Goal: Use online tool/utility: Utilize a website feature to perform a specific function

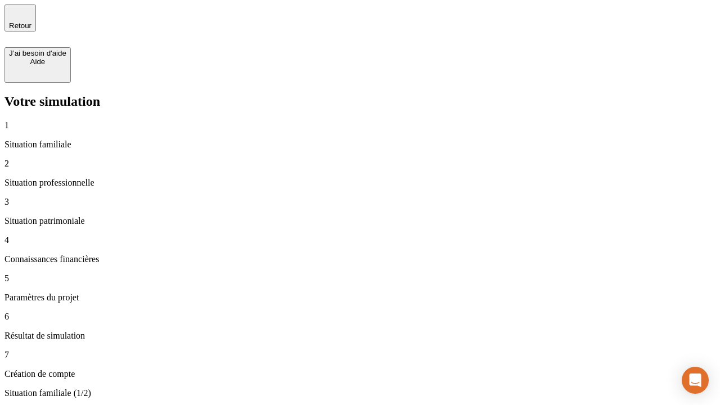
type input "30 000"
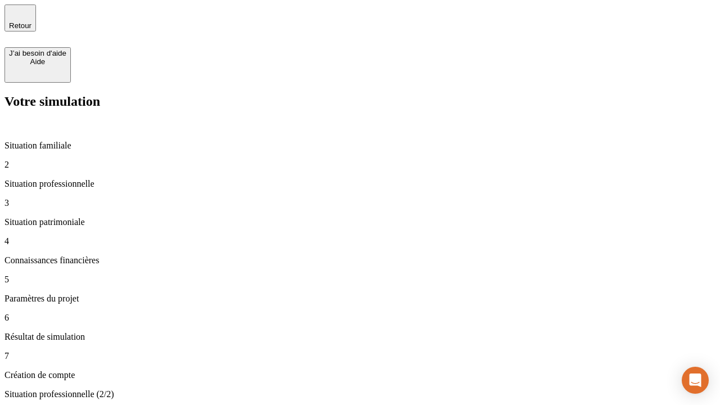
type input "0"
type input "1 000"
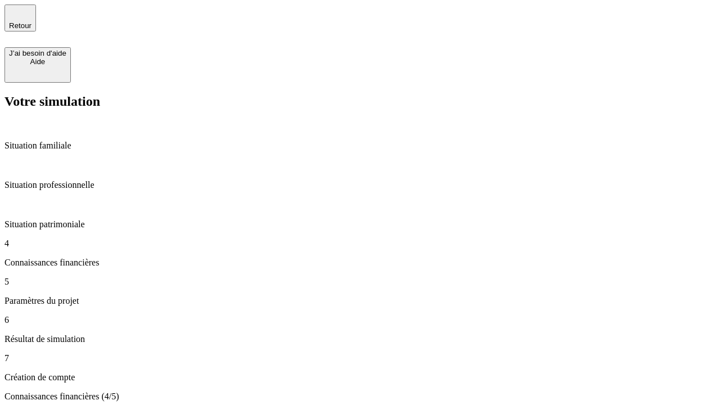
type input "40"
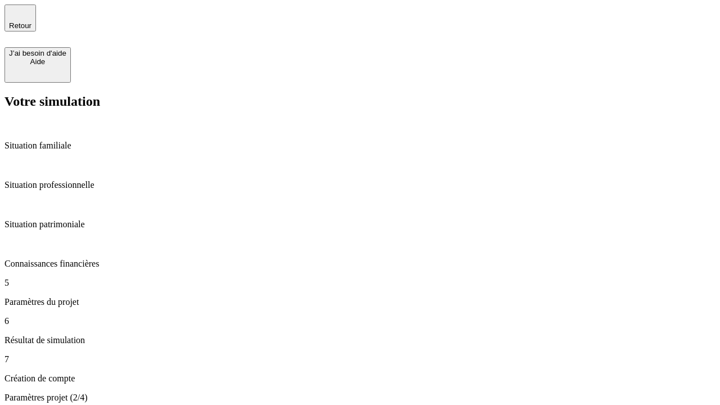
type input "64"
type input "200 000"
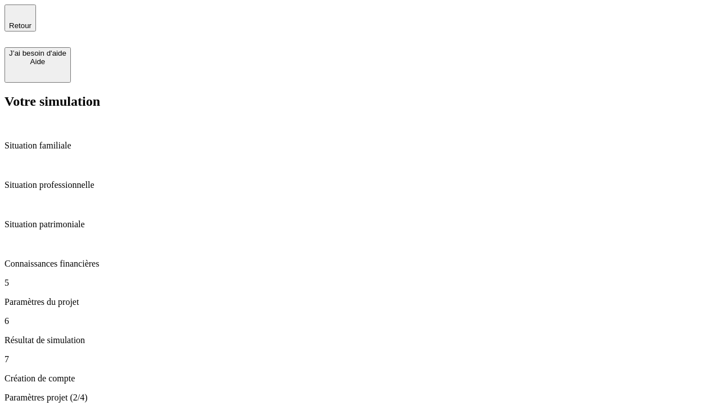
type input "640"
